Goal: Navigation & Orientation: Find specific page/section

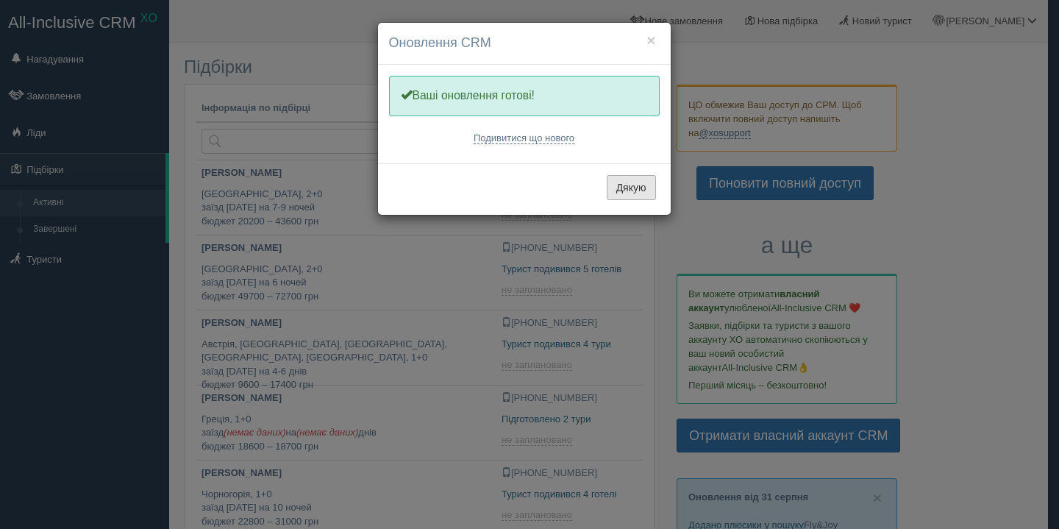
click at [626, 193] on button "Дякую" at bounding box center [631, 187] width 49 height 25
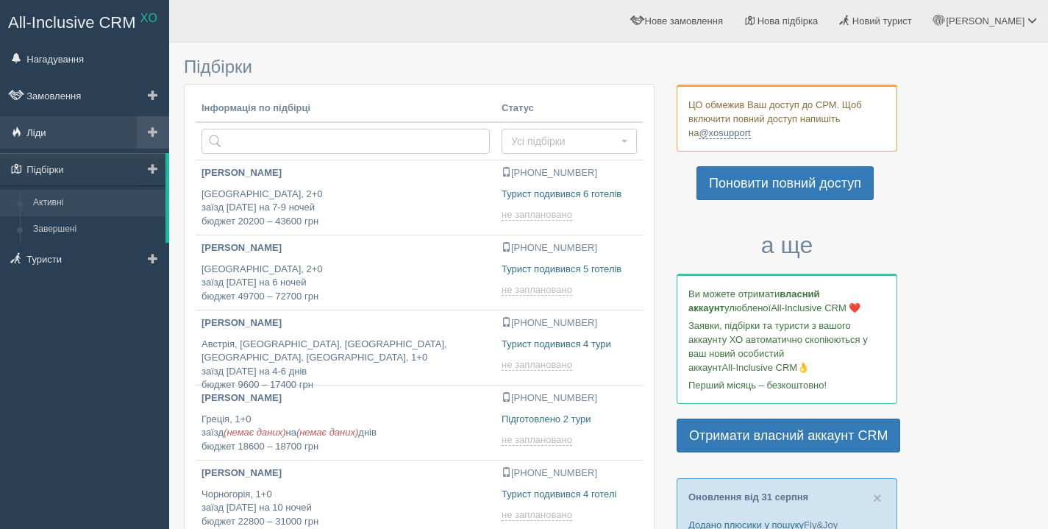
type input "2025-09-01 19:25"
click at [51, 160] on link "Підбірки" at bounding box center [82, 169] width 165 height 32
click at [64, 121] on link "Ліди" at bounding box center [84, 132] width 169 height 32
